Goal: Transaction & Acquisition: Purchase product/service

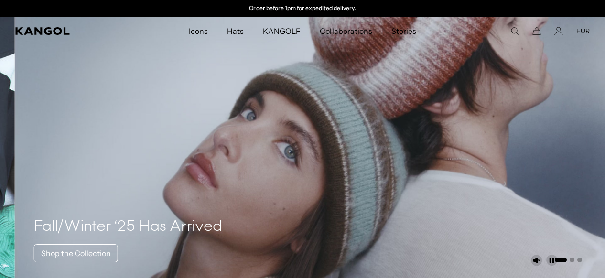
click at [512, 83] on div "Close dialog Enter your email to unlock 15% OFF your first order *Excludes sele…" at bounding box center [302, 140] width 605 height 280
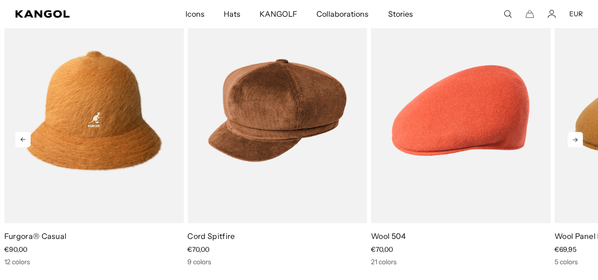
click at [570, 135] on icon at bounding box center [575, 139] width 15 height 15
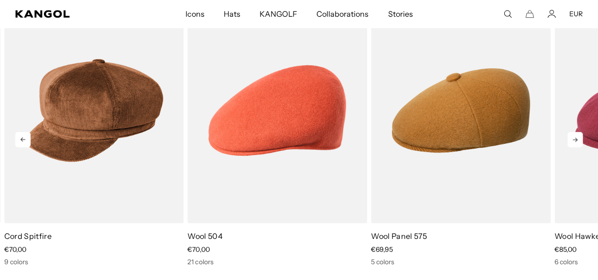
click at [570, 135] on icon at bounding box center [575, 139] width 15 height 15
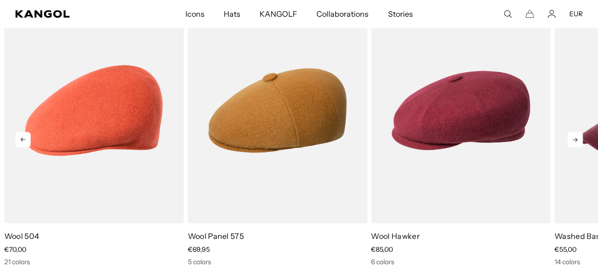
scroll to position [0, 197]
click at [570, 135] on icon at bounding box center [575, 139] width 15 height 15
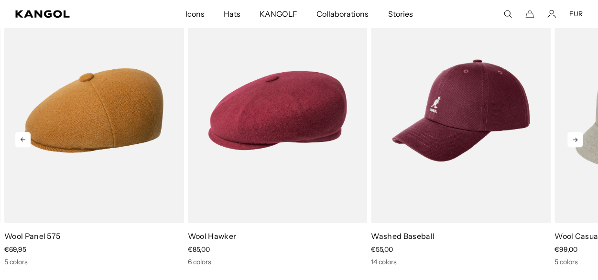
click at [570, 135] on icon at bounding box center [575, 139] width 15 height 15
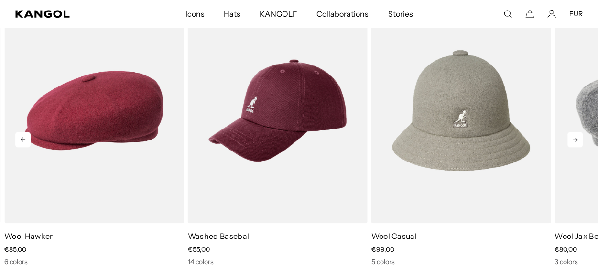
click at [570, 135] on icon at bounding box center [575, 139] width 15 height 15
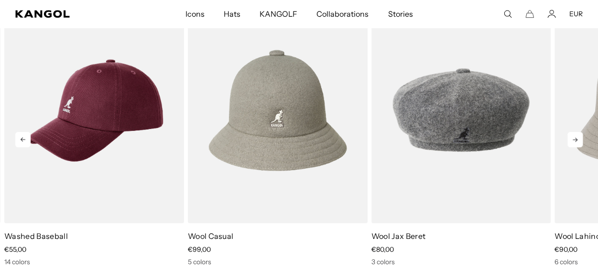
click at [570, 135] on icon at bounding box center [575, 139] width 15 height 15
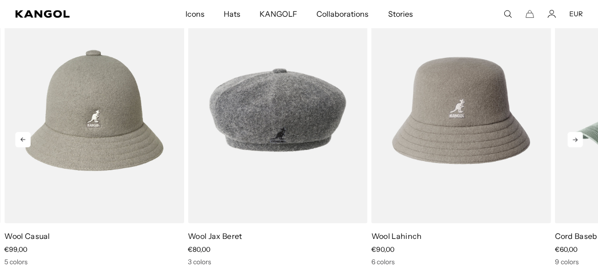
scroll to position [0, 0]
click at [570, 135] on icon at bounding box center [575, 139] width 15 height 15
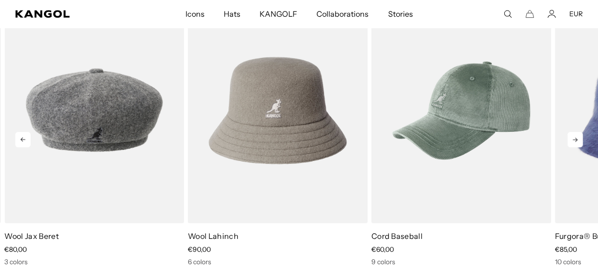
click at [570, 135] on icon at bounding box center [575, 139] width 15 height 15
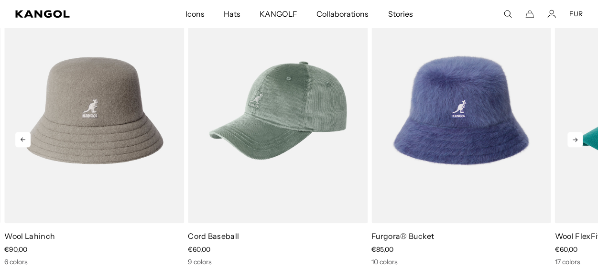
click at [570, 135] on icon at bounding box center [575, 139] width 15 height 15
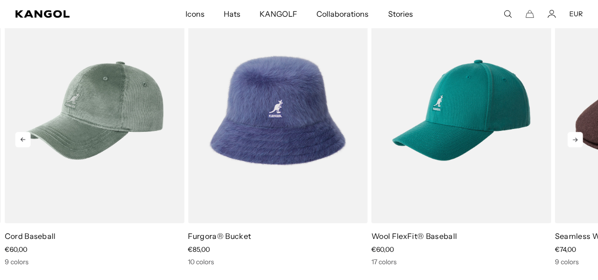
scroll to position [0, 197]
click at [570, 135] on icon at bounding box center [575, 139] width 15 height 15
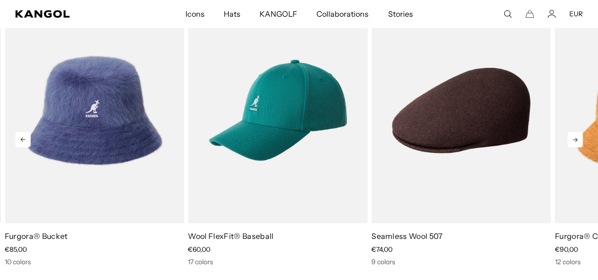
click at [570, 135] on icon at bounding box center [575, 139] width 15 height 15
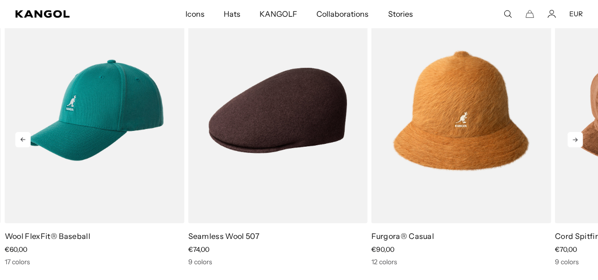
click at [570, 135] on icon at bounding box center [575, 139] width 15 height 15
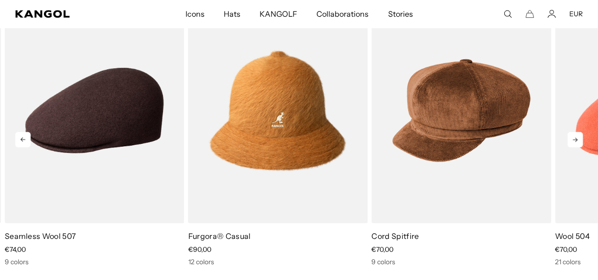
click at [570, 135] on icon at bounding box center [575, 139] width 15 height 15
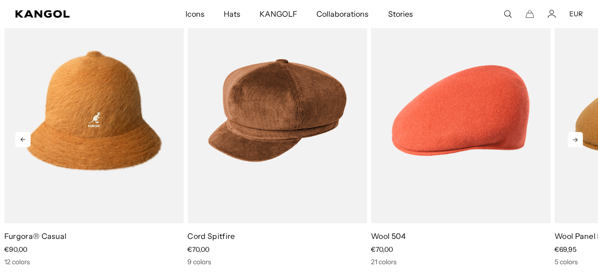
click at [570, 135] on icon at bounding box center [575, 139] width 15 height 15
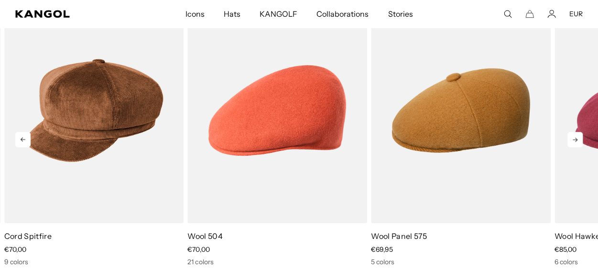
click at [570, 135] on icon at bounding box center [575, 139] width 15 height 15
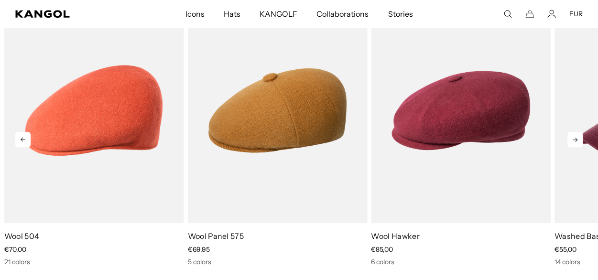
click at [570, 135] on icon at bounding box center [575, 139] width 15 height 15
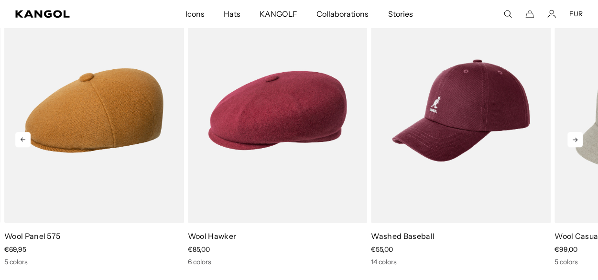
scroll to position [0, 197]
click at [570, 135] on icon at bounding box center [575, 139] width 15 height 15
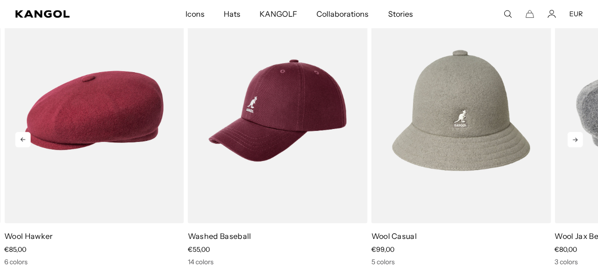
click at [570, 135] on icon at bounding box center [575, 139] width 15 height 15
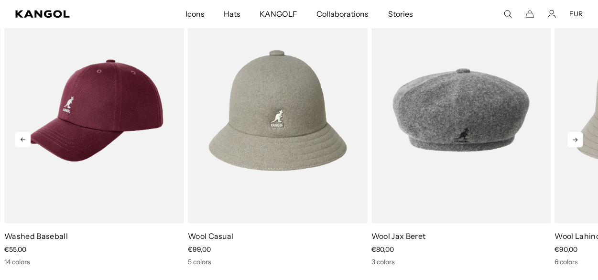
scroll to position [0, 0]
click at [570, 135] on icon at bounding box center [575, 139] width 15 height 15
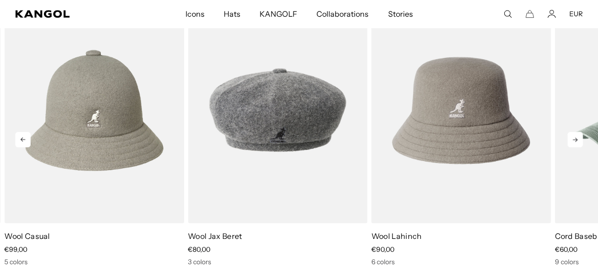
click at [570, 135] on icon at bounding box center [575, 139] width 15 height 15
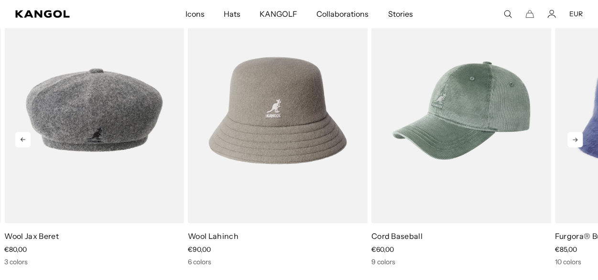
click at [570, 135] on icon at bounding box center [575, 139] width 15 height 15
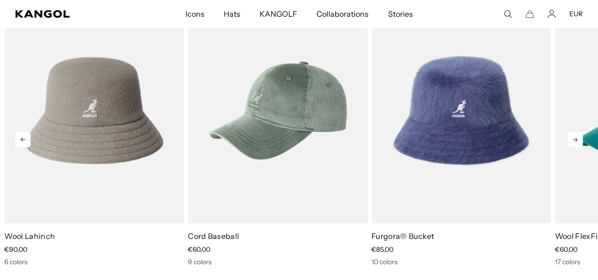
click at [570, 135] on icon at bounding box center [575, 139] width 15 height 15
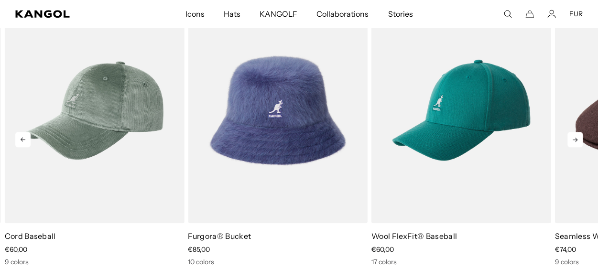
scroll to position [0, 197]
click at [570, 135] on icon at bounding box center [575, 139] width 15 height 15
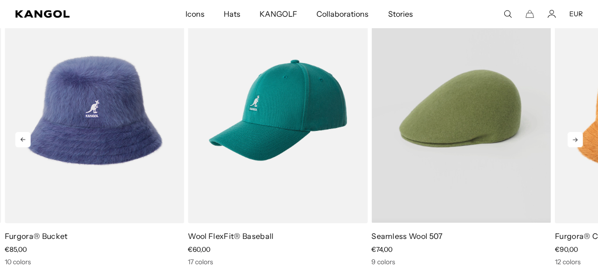
click at [488, 142] on video "Seamless Wool 507" at bounding box center [462, 110] width 180 height 225
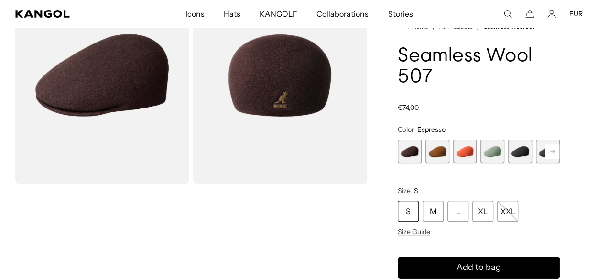
scroll to position [0, 197]
click at [520, 150] on span "5 of 9" at bounding box center [520, 152] width 24 height 24
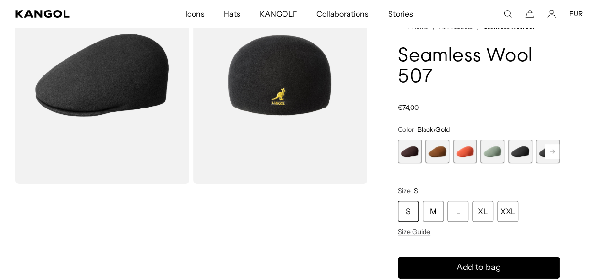
click at [553, 152] on icon at bounding box center [552, 152] width 5 height 4
click at [515, 147] on span "6 of 9" at bounding box center [520, 152] width 24 height 24
